Goal: Task Accomplishment & Management: Complete application form

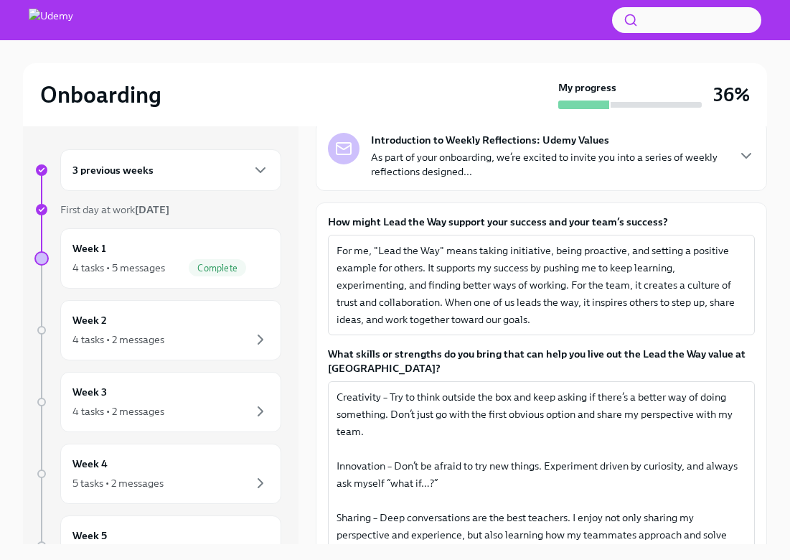
scroll to position [107, 0]
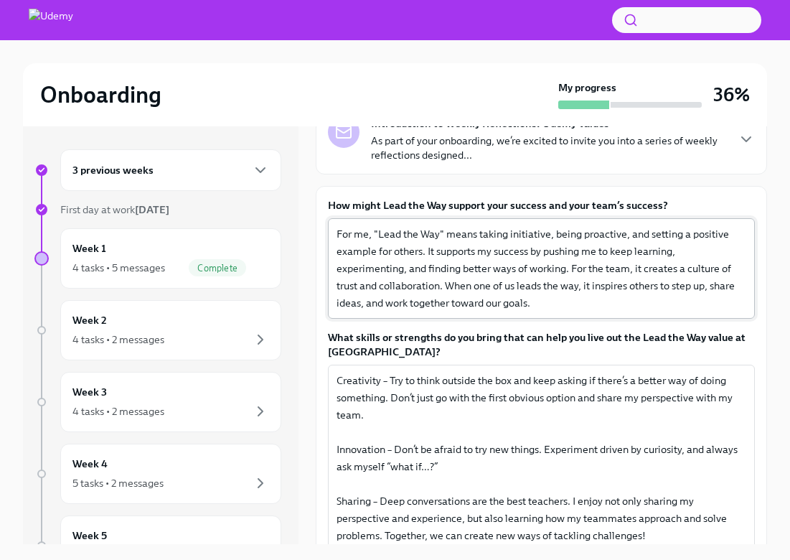
click at [419, 261] on textarea "For me, "Lead the Way" means taking initiative, being proactive, and setting a …" at bounding box center [542, 268] width 410 height 86
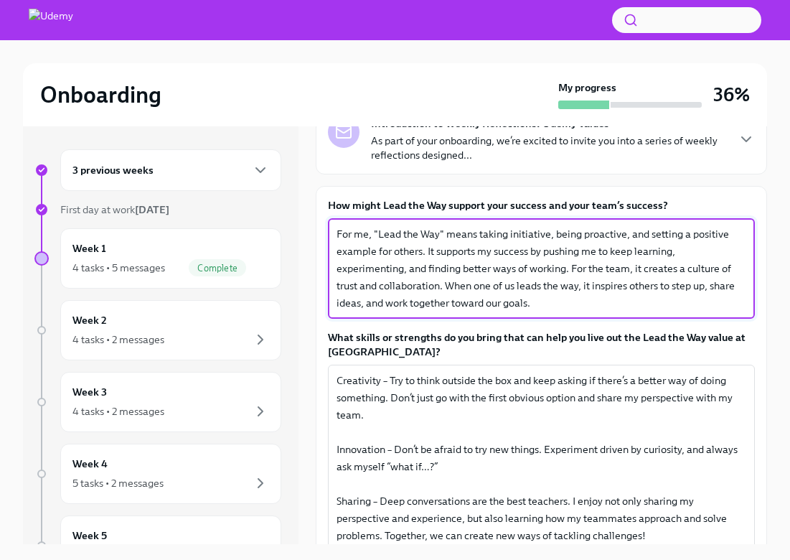
click at [419, 261] on textarea "For me, "Lead the Way" means taking initiative, being proactive, and setting a …" at bounding box center [542, 268] width 410 height 86
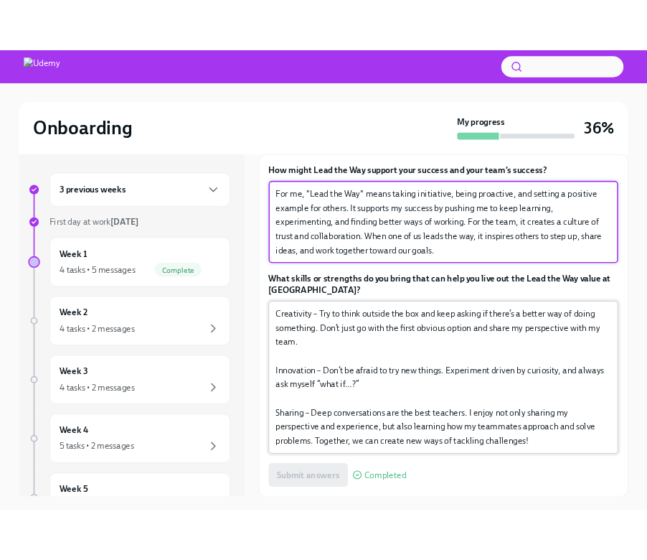
scroll to position [166, 0]
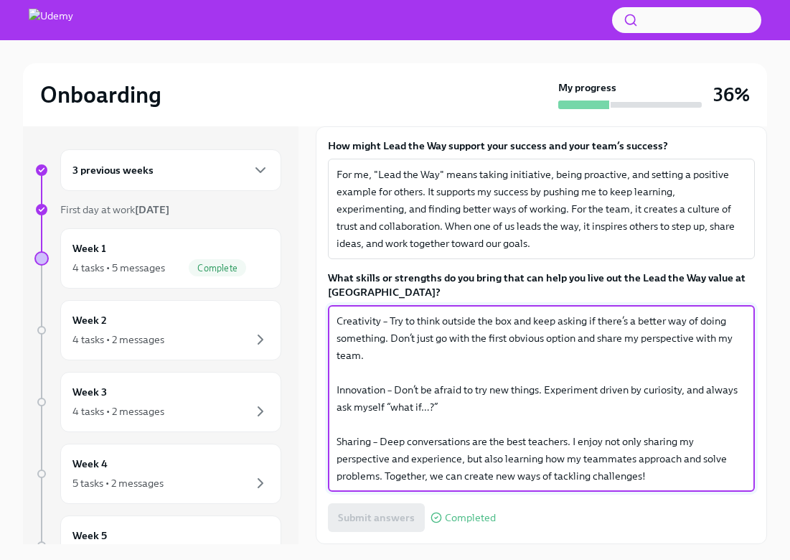
click at [380, 364] on textarea "Creativity – Try to think outside the box and keep asking if there’s a better w…" at bounding box center [542, 398] width 410 height 172
drag, startPoint x: 337, startPoint y: 320, endPoint x: 649, endPoint y: 481, distance: 350.4
click at [649, 481] on textarea "Creativity – Try to think outside the box and keep asking if there’s a better w…" at bounding box center [542, 398] width 410 height 172
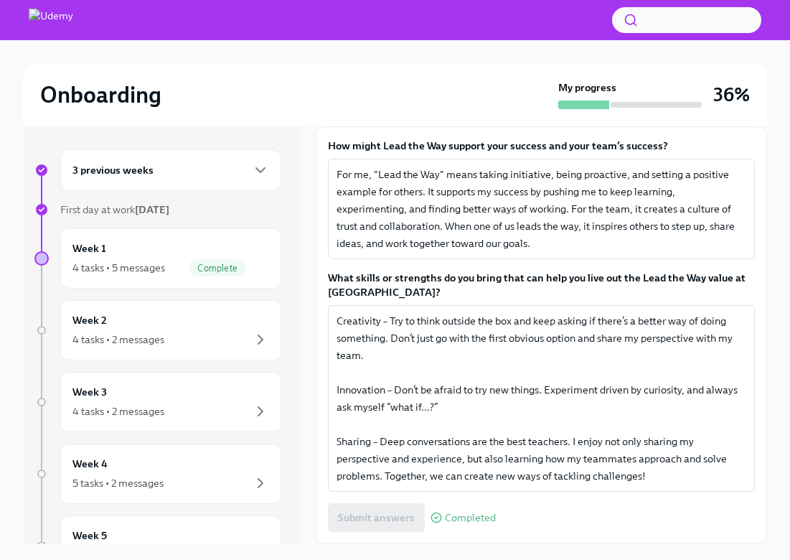
click at [461, 268] on div "How might Lead the Way support your success and your team’s success? For me, "L…" at bounding box center [541, 334] width 427 height 393
